Goal: Check status

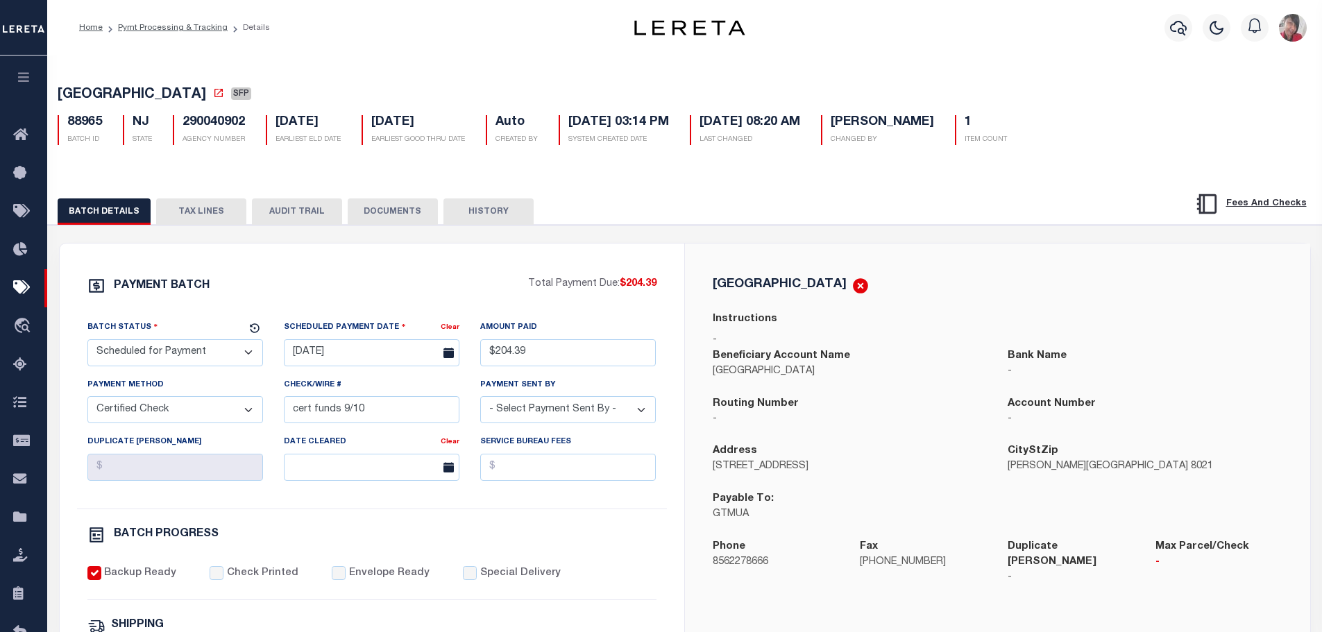
select select "SFP"
select select "CCK"
select select "[PERSON_NAME]"
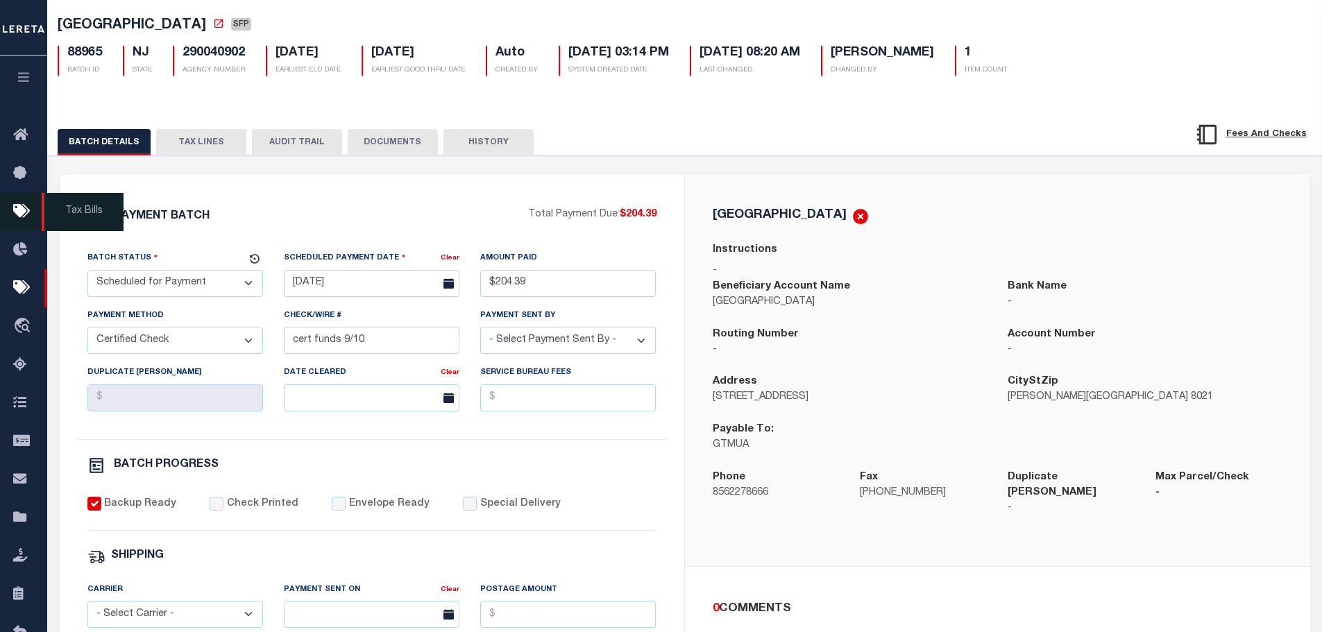
scroll to position [69, 0]
click at [22, 89] on button "button" at bounding box center [23, 79] width 47 height 47
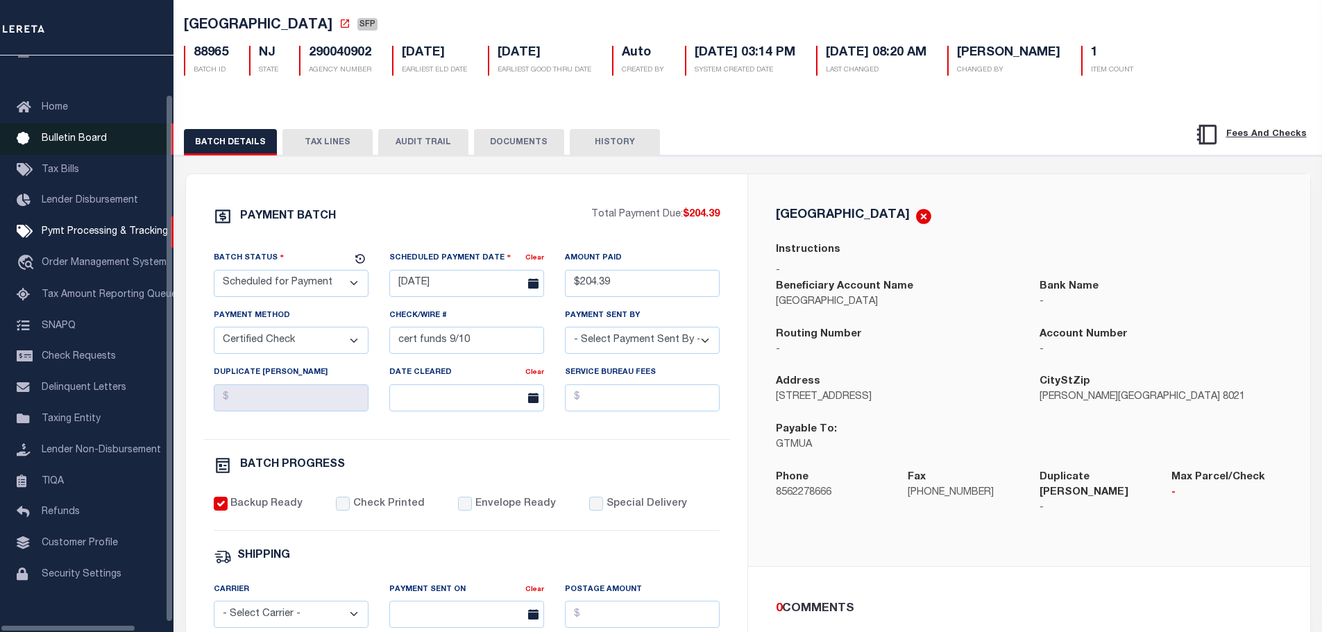
scroll to position [44, 0]
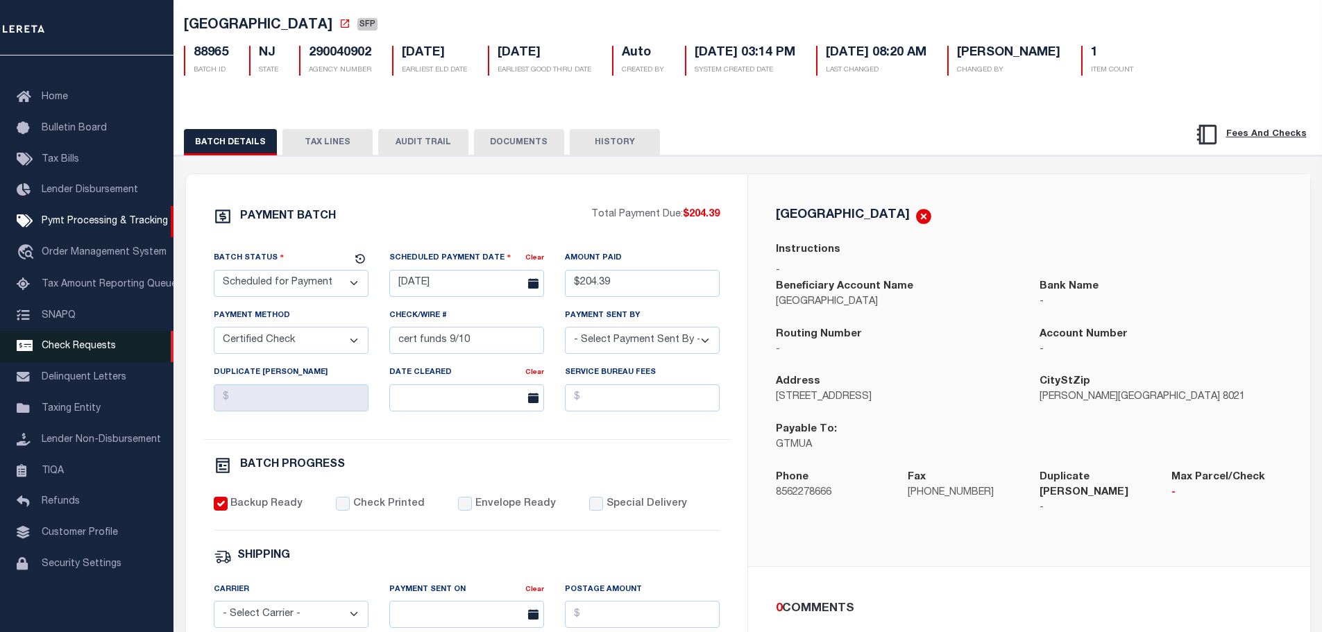
click at [74, 341] on span "Check Requests" at bounding box center [79, 346] width 74 height 10
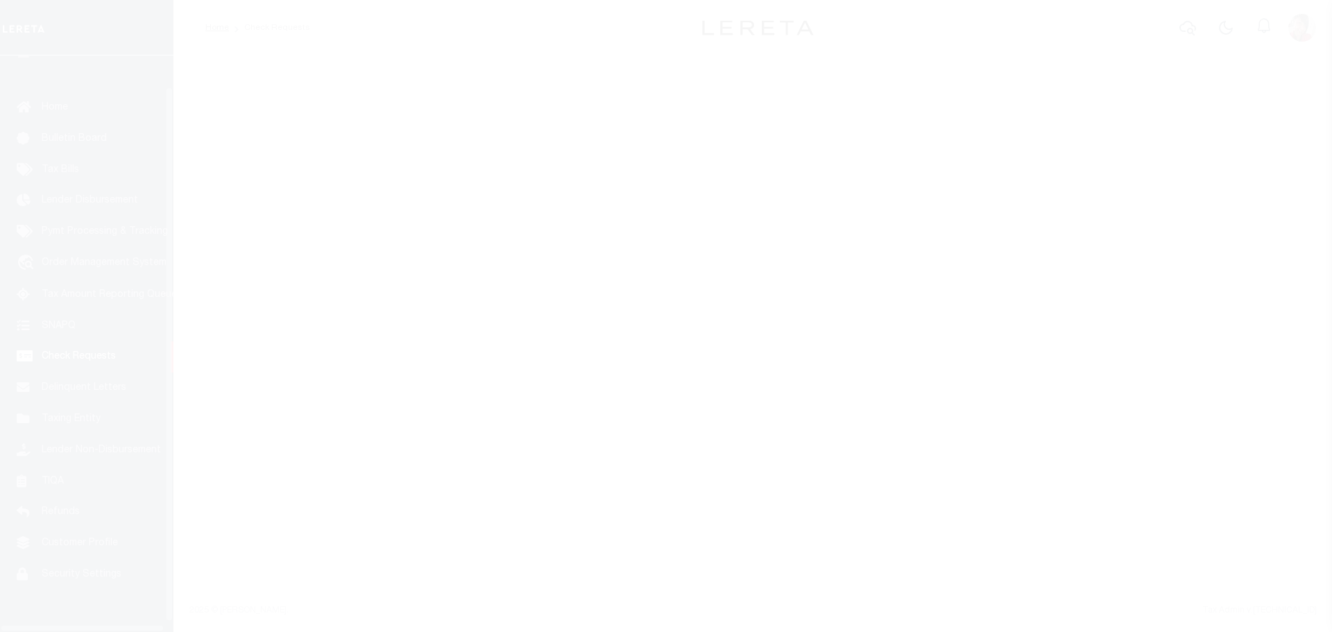
scroll to position [44, 0]
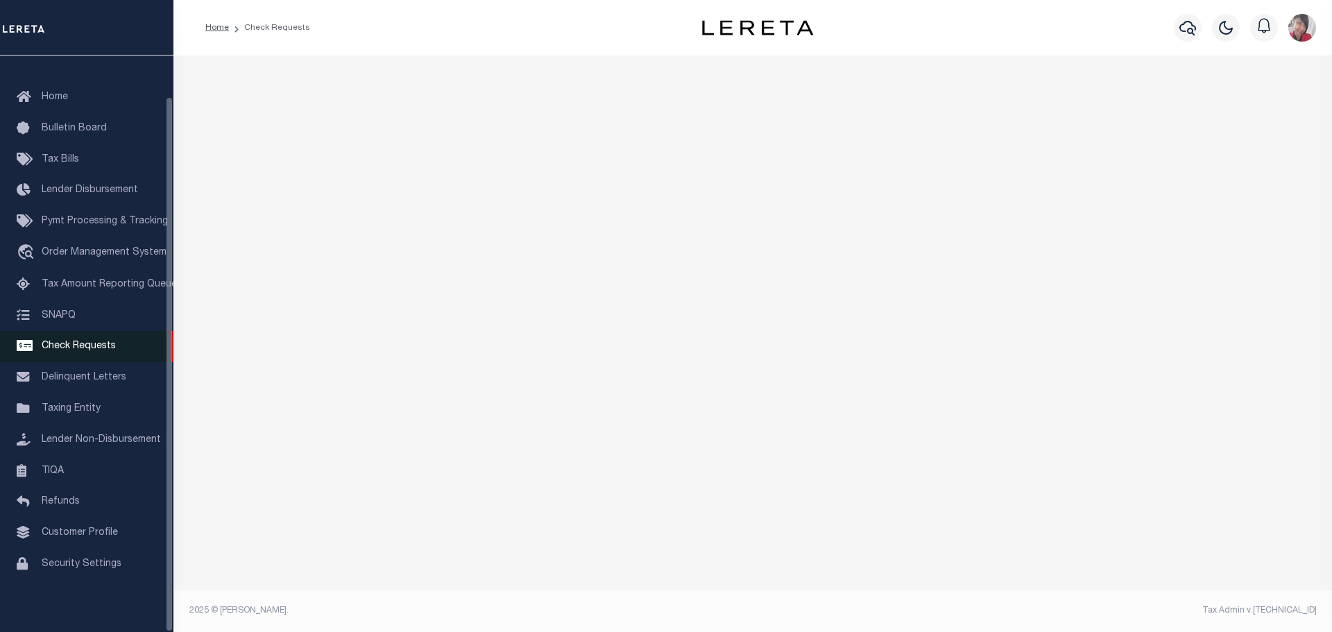
select select "50"
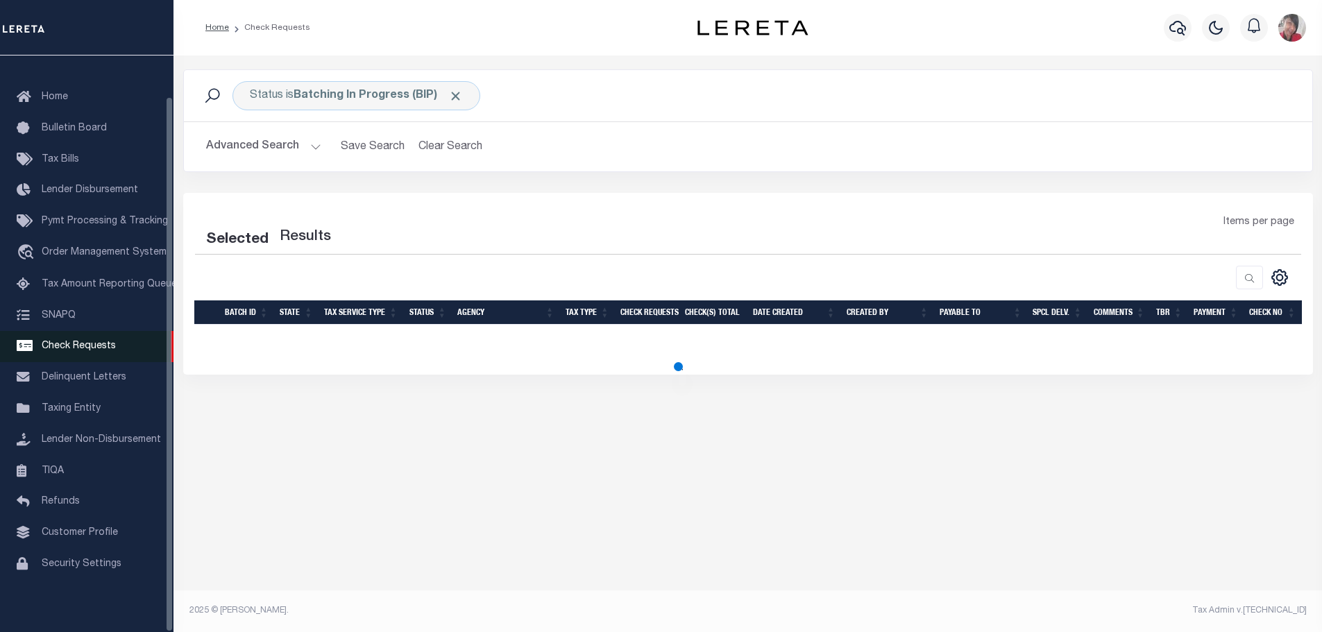
select select "50"
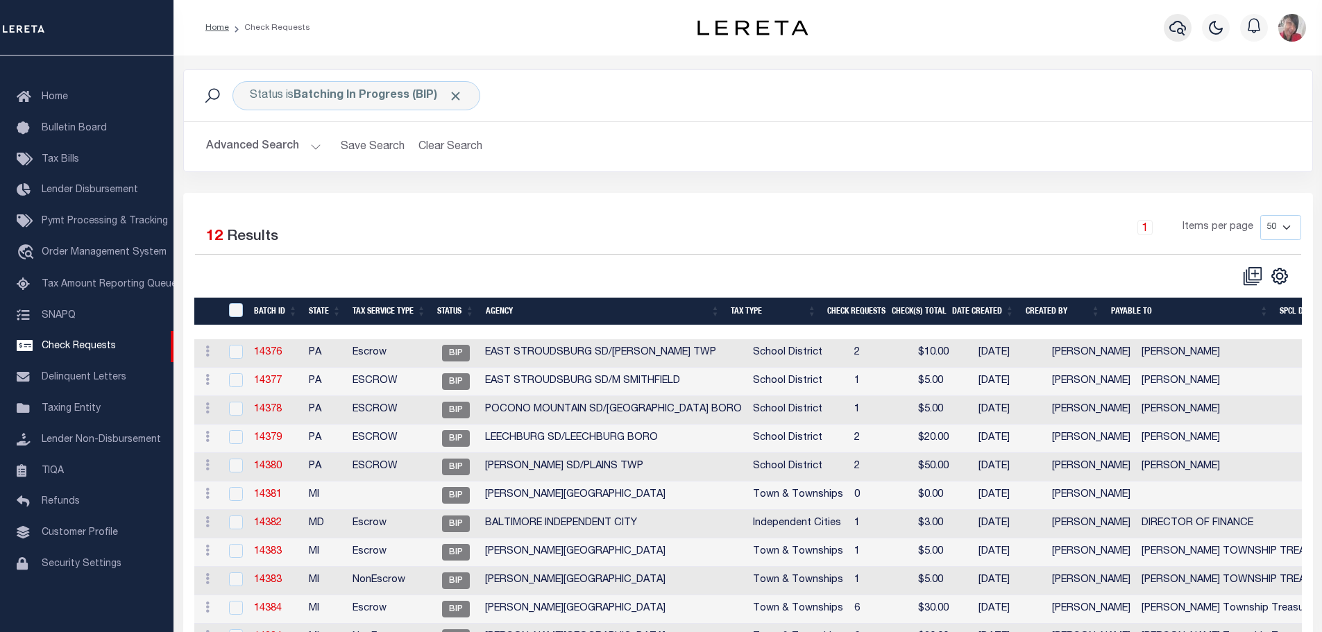
click at [1180, 19] on button "button" at bounding box center [1178, 28] width 28 height 28
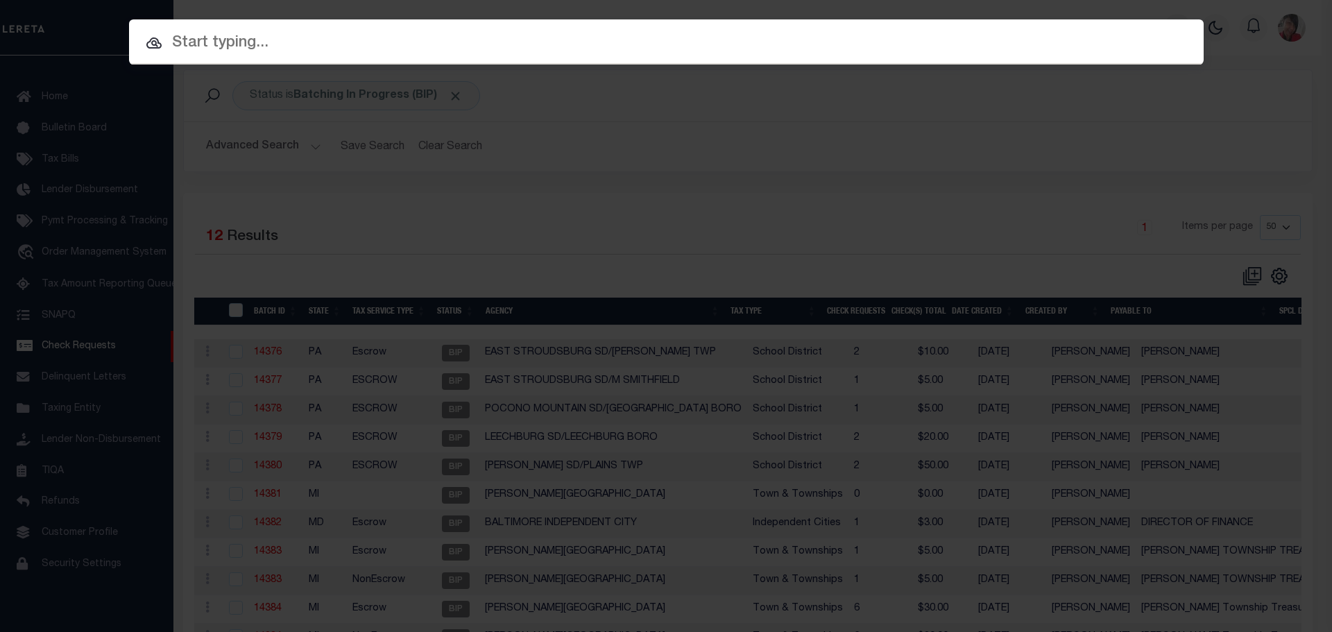
drag, startPoint x: 746, startPoint y: 51, endPoint x: 712, endPoint y: 88, distance: 50.6
click at [745, 50] on input "text" at bounding box center [666, 43] width 1075 height 24
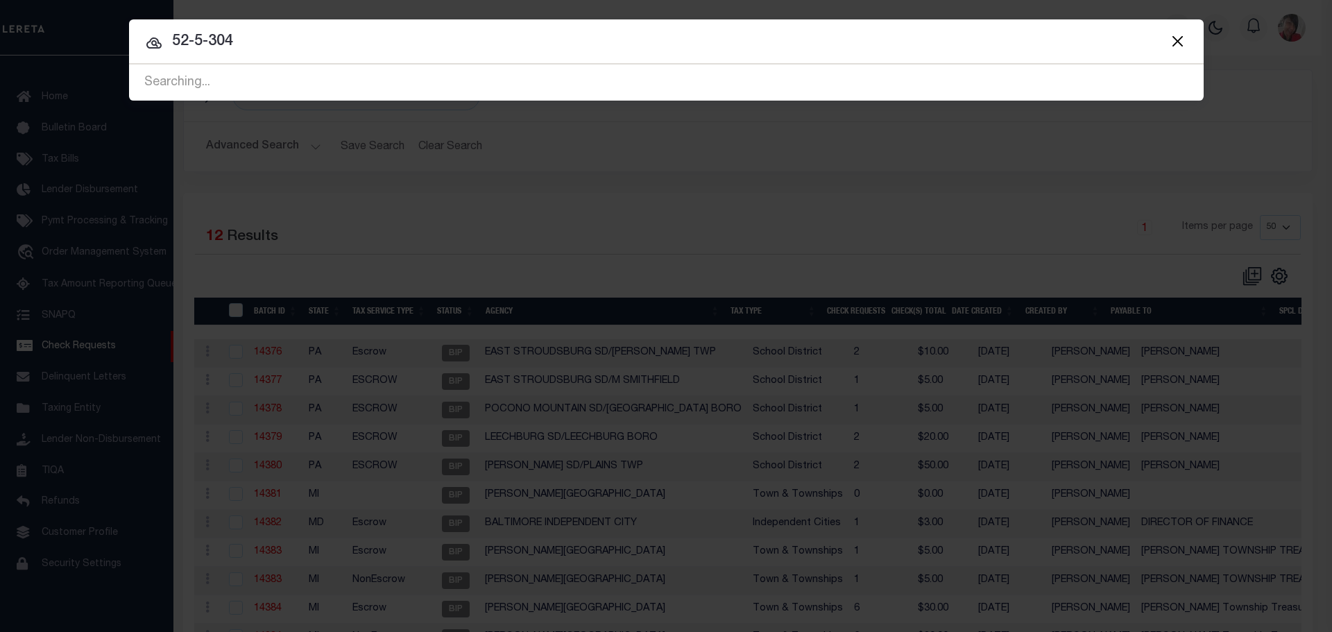
type input "52-5-304"
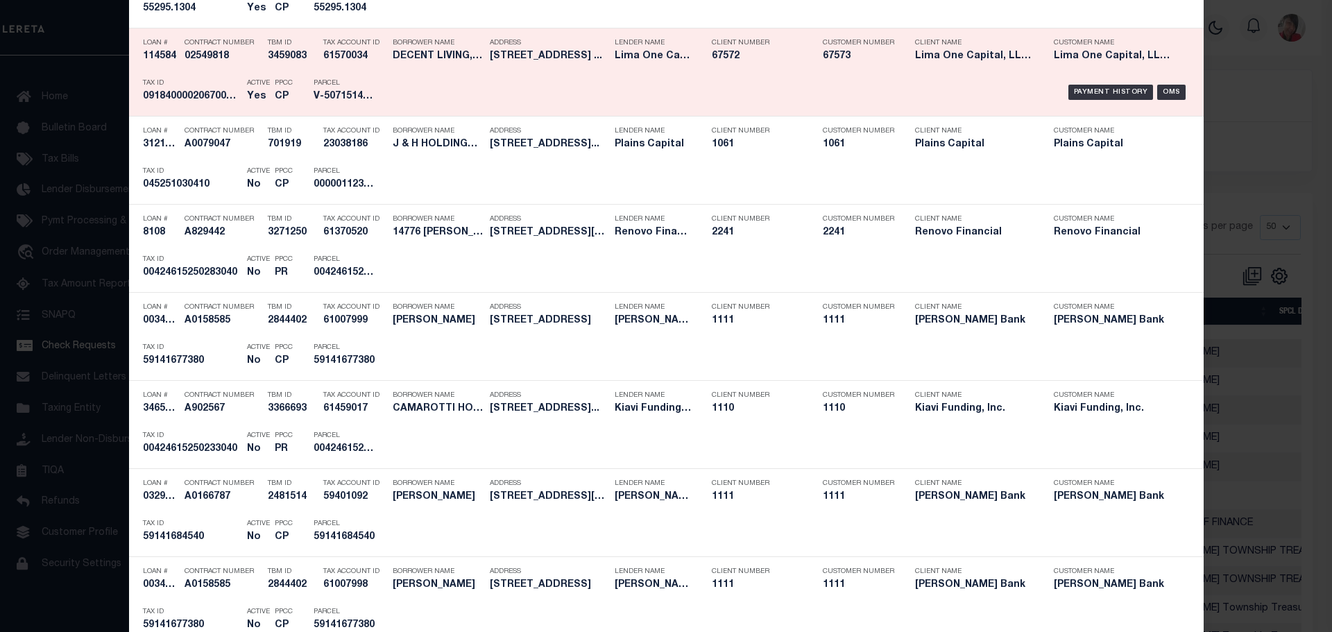
scroll to position [486, 0]
